Goal: Information Seeking & Learning: Learn about a topic

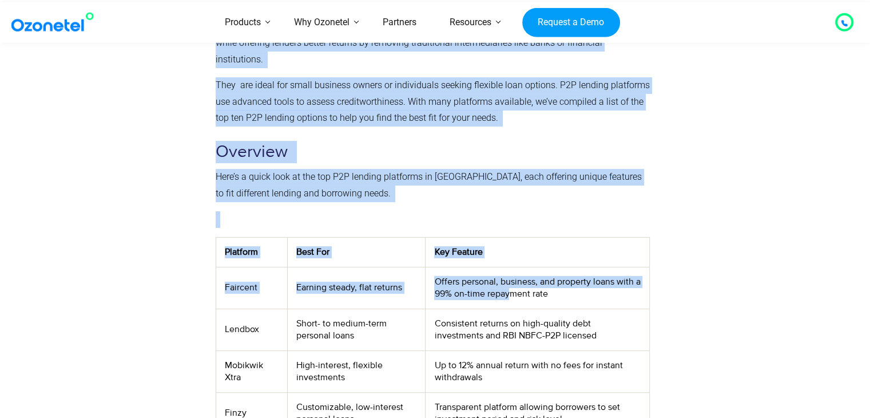
scroll to position [286, 0]
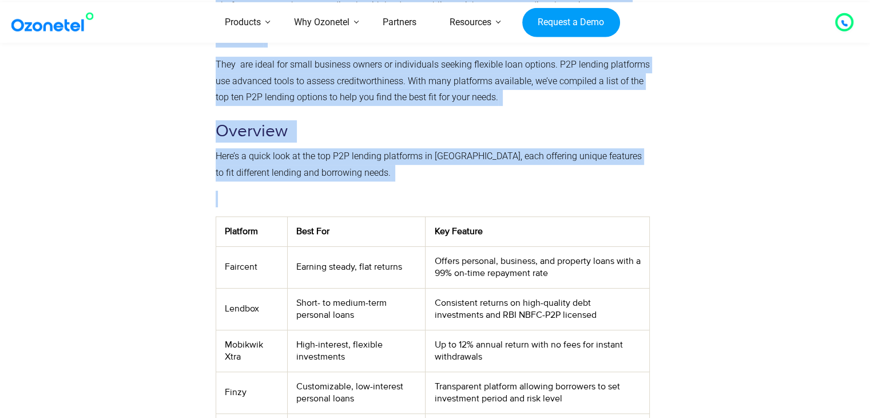
drag, startPoint x: 266, startPoint y: 277, endPoint x: 317, endPoint y: 199, distance: 93.8
click at [317, 199] on div "Peer-to-peer (P2P) lending provides a simple and affordable alternative to trad…" at bounding box center [433, 323] width 446 height 694
click at [316, 199] on p at bounding box center [433, 199] width 434 height 17
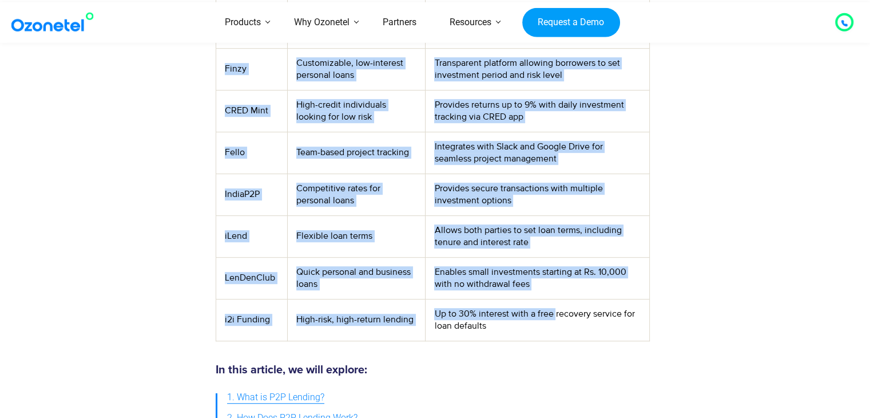
scroll to position [629, 0]
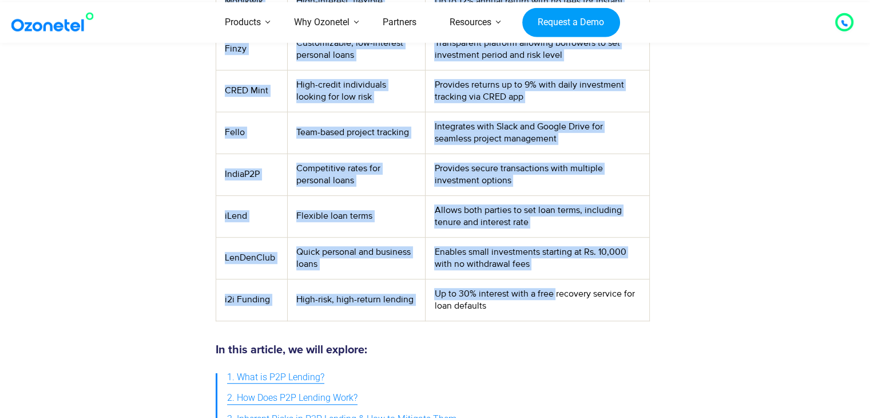
drag, startPoint x: 221, startPoint y: 265, endPoint x: 554, endPoint y: 295, distance: 334.4
click at [554, 295] on tbody "Platform Best For Key Feature Faircent Earning steady, flat returns Offers pers…" at bounding box center [433, 96] width 434 height 447
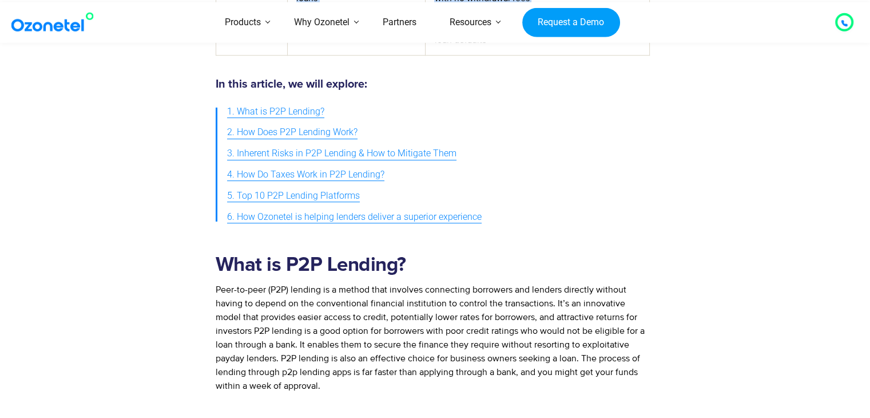
scroll to position [916, 0]
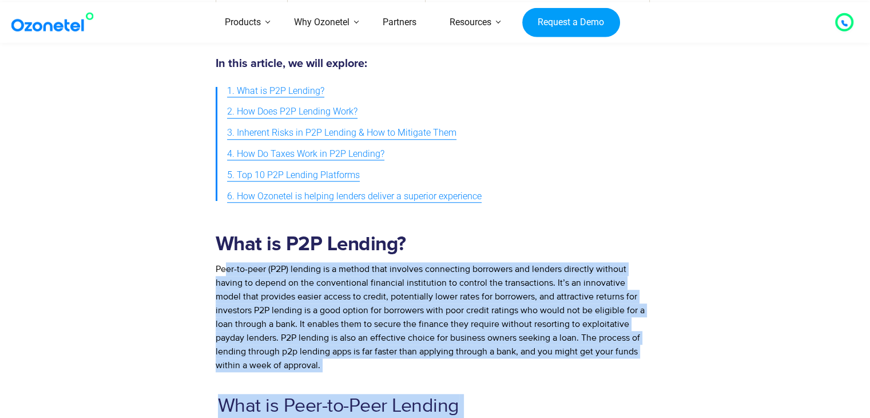
drag, startPoint x: 228, startPoint y: 270, endPoint x: 557, endPoint y: 367, distance: 343.1
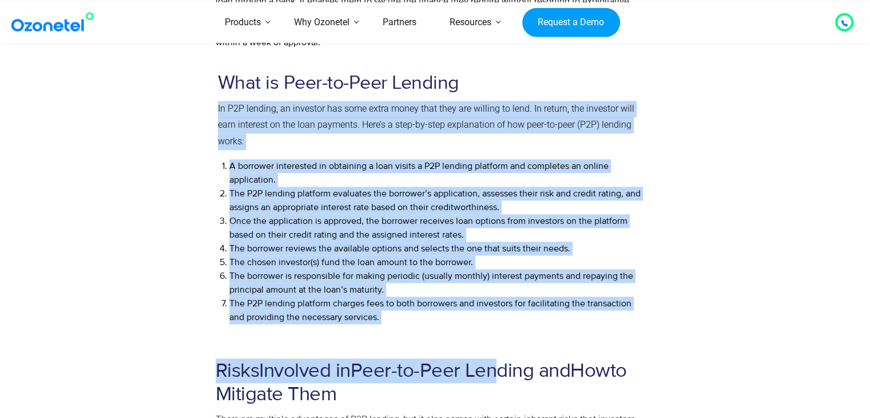
scroll to position [1259, 0]
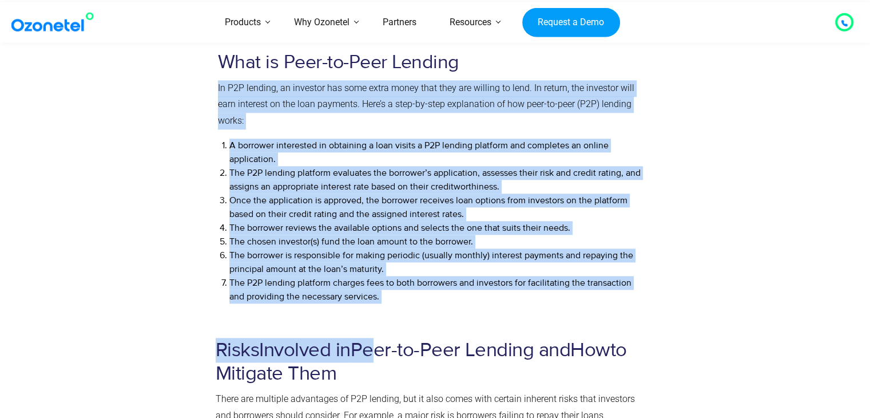
drag, startPoint x: 211, startPoint y: 205, endPoint x: 385, endPoint y: 296, distance: 195.8
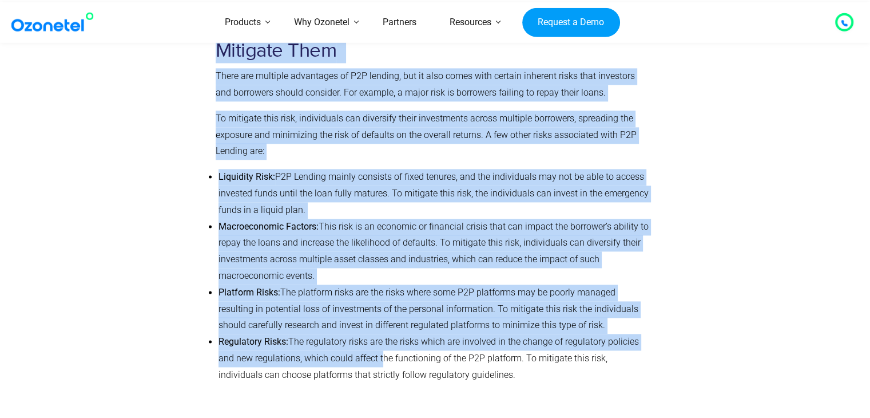
scroll to position [1602, 0]
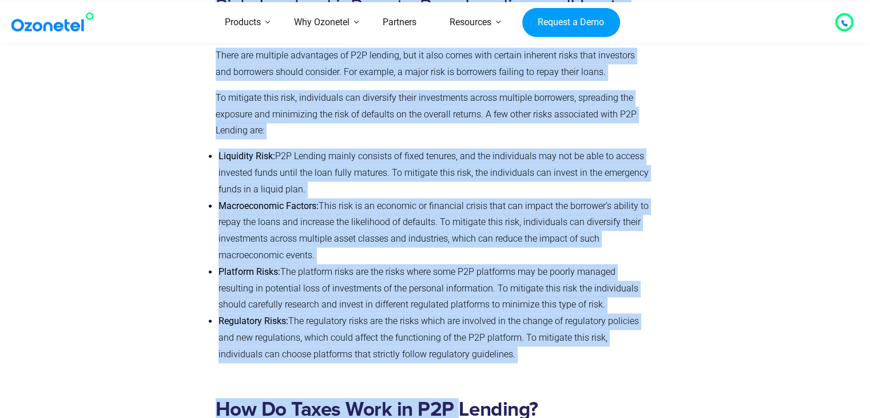
drag, startPoint x: 215, startPoint y: 175, endPoint x: 461, endPoint y: 348, distance: 301.8
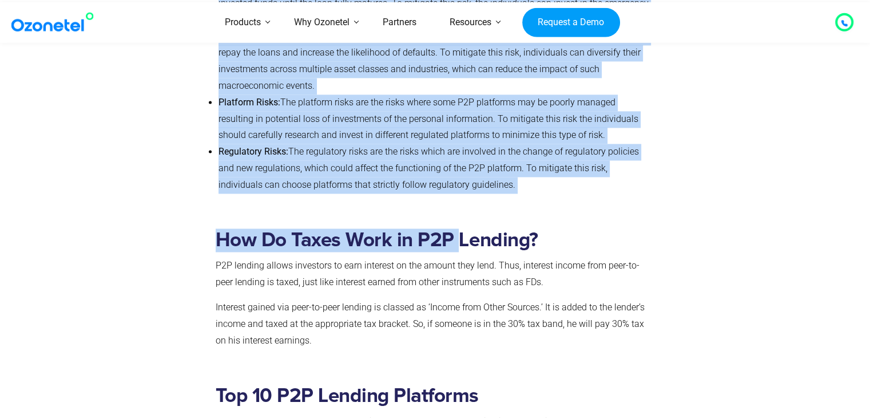
scroll to position [1774, 0]
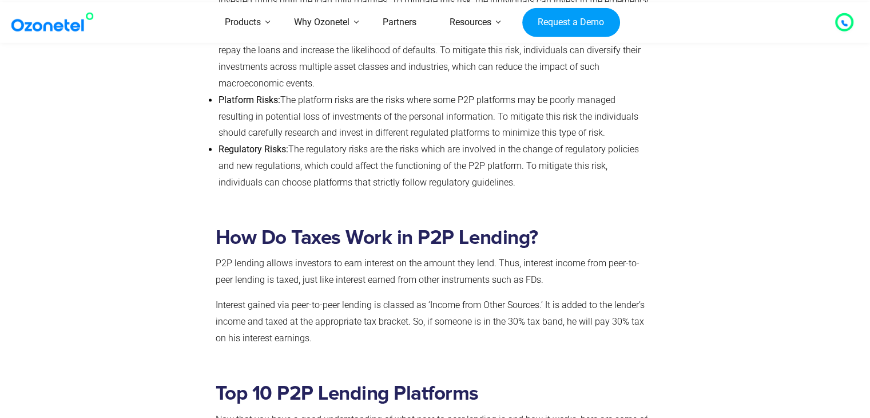
click at [338, 260] on span "P2P lending allows investors to earn interest on the amount they lend. Thus, in…" at bounding box center [428, 271] width 424 height 27
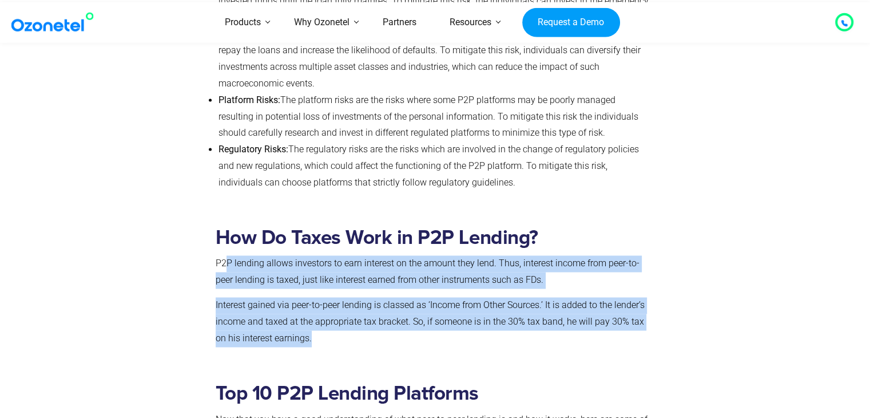
drag, startPoint x: 227, startPoint y: 262, endPoint x: 639, endPoint y: 336, distance: 418.8
click at [639, 336] on div "How Do Taxes Work in P2P Lending? P2P lending allows investors to earn interest…" at bounding box center [433, 286] width 434 height 121
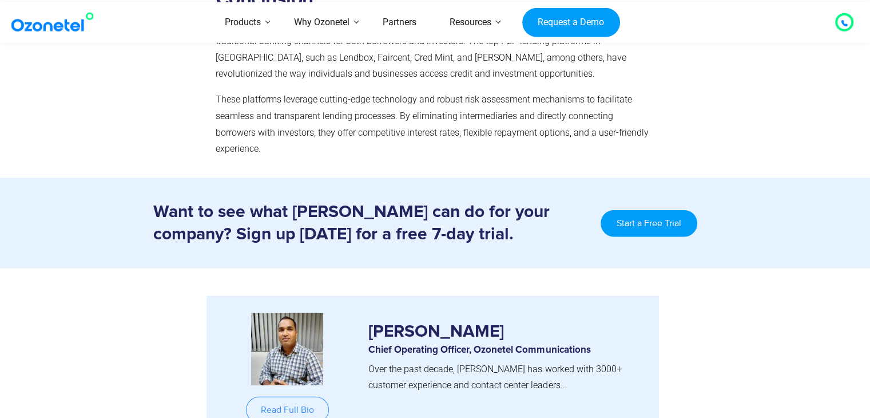
scroll to position [7267, 0]
